Goal: Communication & Community: Participate in discussion

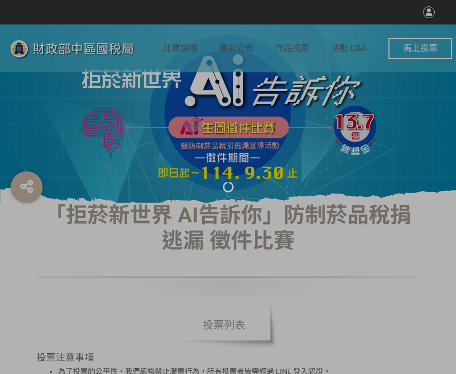
select select "vote"
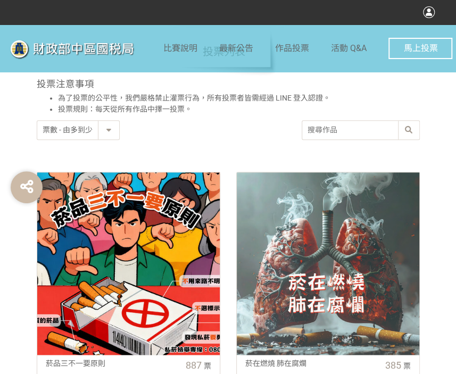
scroll to position [373, 0]
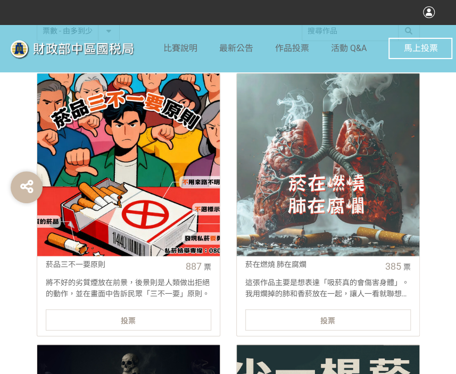
click at [149, 317] on div "投票" at bounding box center [129, 319] width 166 height 21
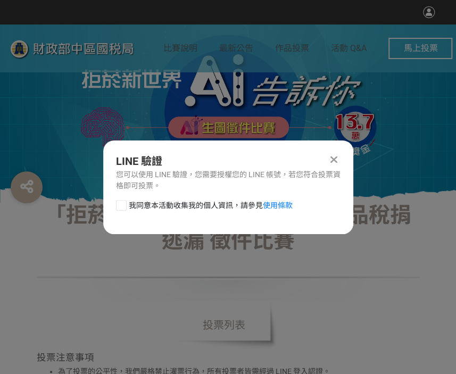
scroll to position [0, 0]
click at [120, 210] on div at bounding box center [121, 205] width 11 height 11
checkbox input "true"
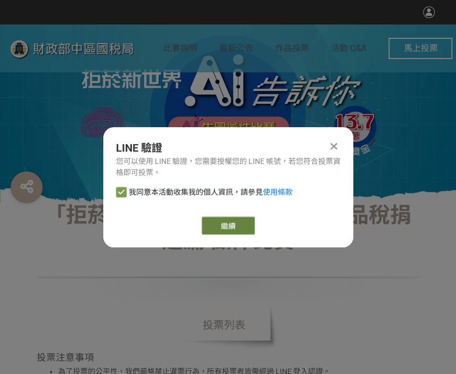
click at [241, 226] on link "繼續" at bounding box center [228, 226] width 53 height 18
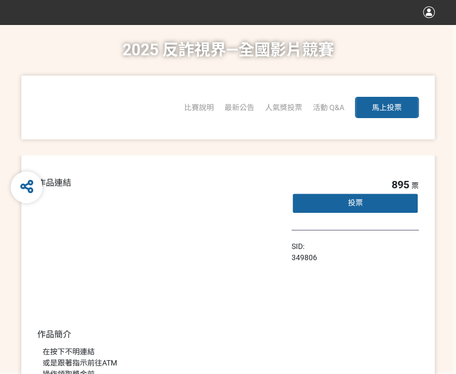
click at [317, 206] on div "投票" at bounding box center [355, 203] width 127 height 21
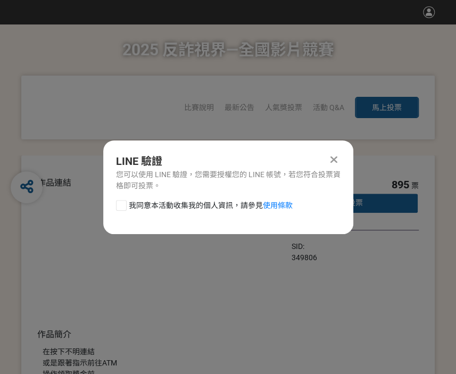
click at [121, 204] on div at bounding box center [121, 205] width 11 height 11
checkbox input "true"
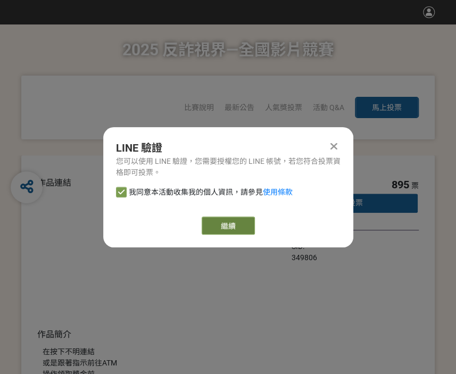
click at [246, 221] on link "繼續" at bounding box center [228, 226] width 53 height 18
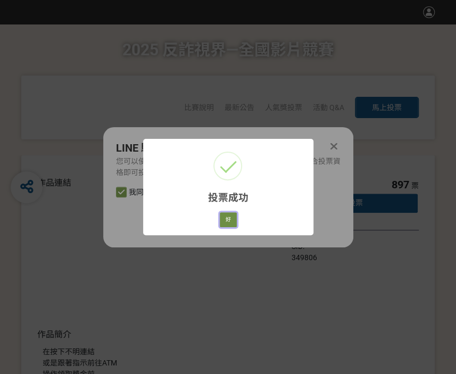
click at [225, 217] on button "好" at bounding box center [228, 219] width 17 height 15
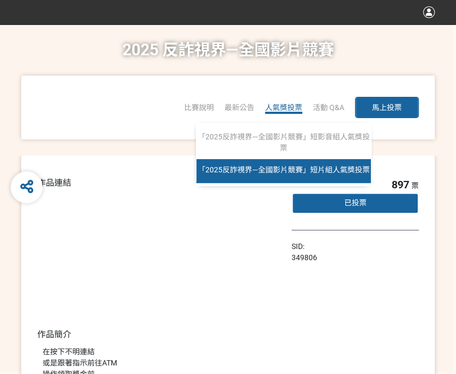
click at [299, 170] on span "「2025反詐視界—全國影片競賽」短片組人氣獎投票" at bounding box center [284, 170] width 172 height 9
select select "13146"
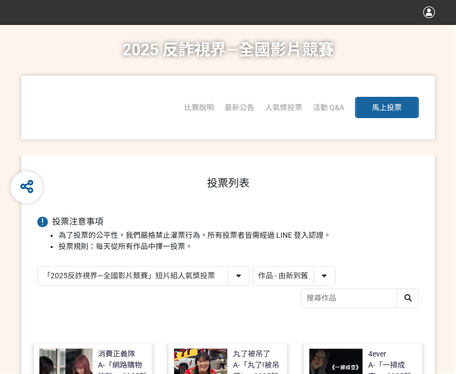
click at [301, 278] on select "作品 - 由新到舊 作品 - 由舊到新 票數 - 由多到少 票數 - 由少到多" at bounding box center [294, 276] width 82 height 19
select select "vote"
click at [253, 267] on select "作品 - 由新到舊 作品 - 由舊到新 票數 - 由多到少 票數 - 由少到多" at bounding box center [294, 276] width 82 height 19
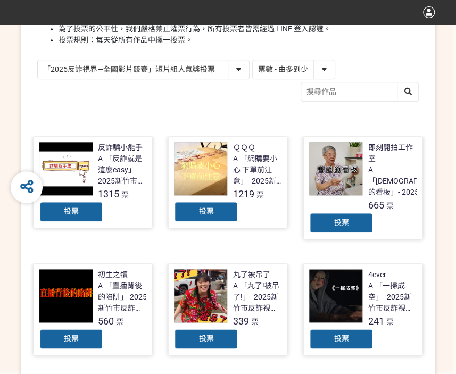
scroll to position [213, 0]
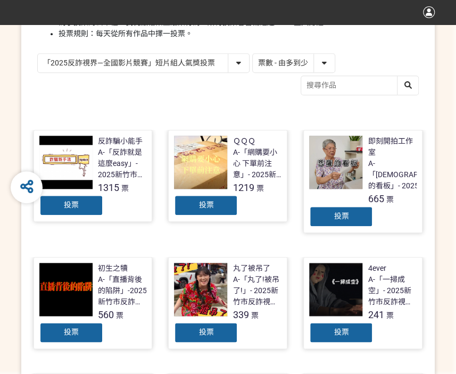
click at [217, 200] on div "投票" at bounding box center [206, 205] width 64 height 21
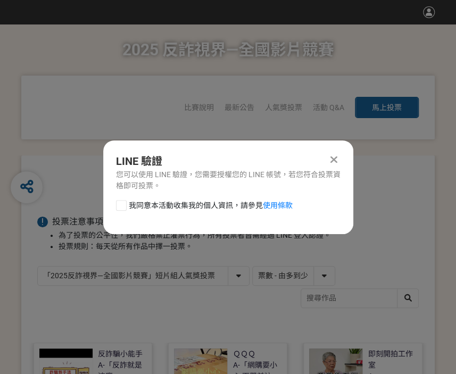
click at [116, 201] on div at bounding box center [121, 205] width 11 height 11
checkbox input "true"
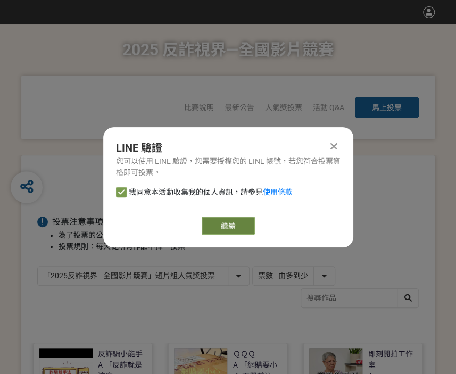
click at [206, 226] on link "繼續" at bounding box center [228, 226] width 53 height 18
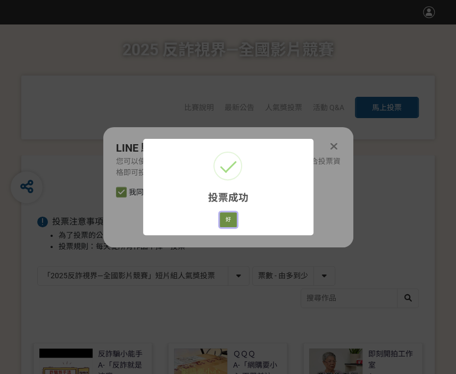
click at [225, 221] on button "好" at bounding box center [228, 219] width 17 height 15
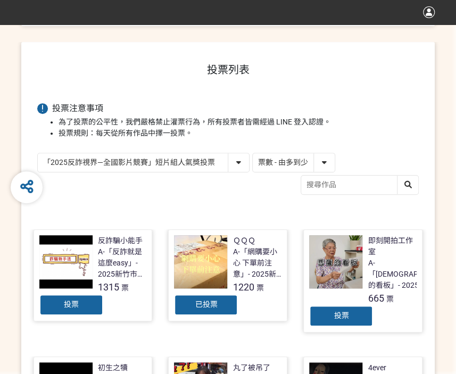
scroll to position [152, 0]
